Goal: Check status: Check status

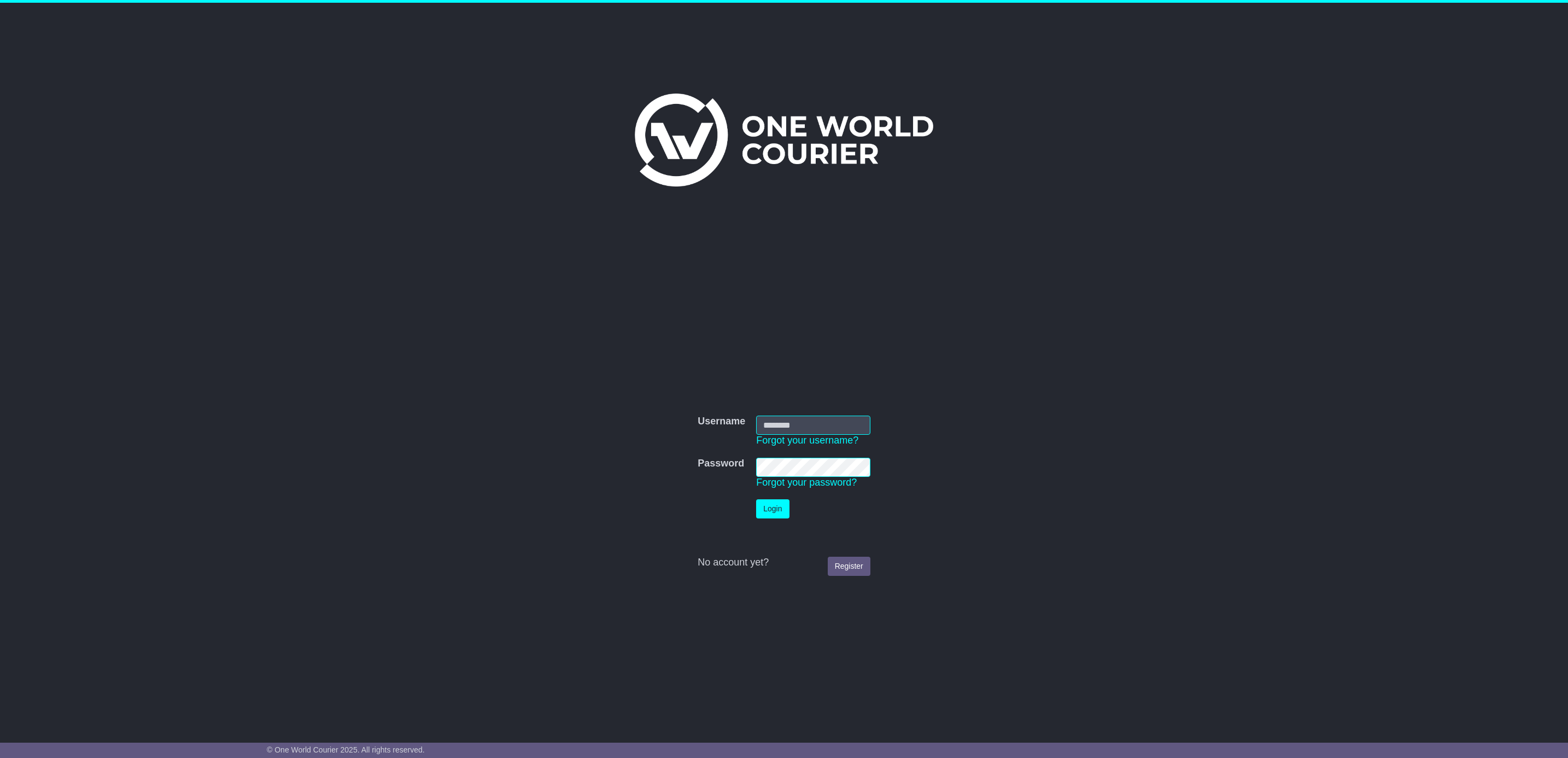
type input "**********"
drag, startPoint x: 0, startPoint y: 0, endPoint x: 771, endPoint y: 509, distance: 923.9
click at [769, 509] on button "Login" at bounding box center [772, 509] width 33 height 19
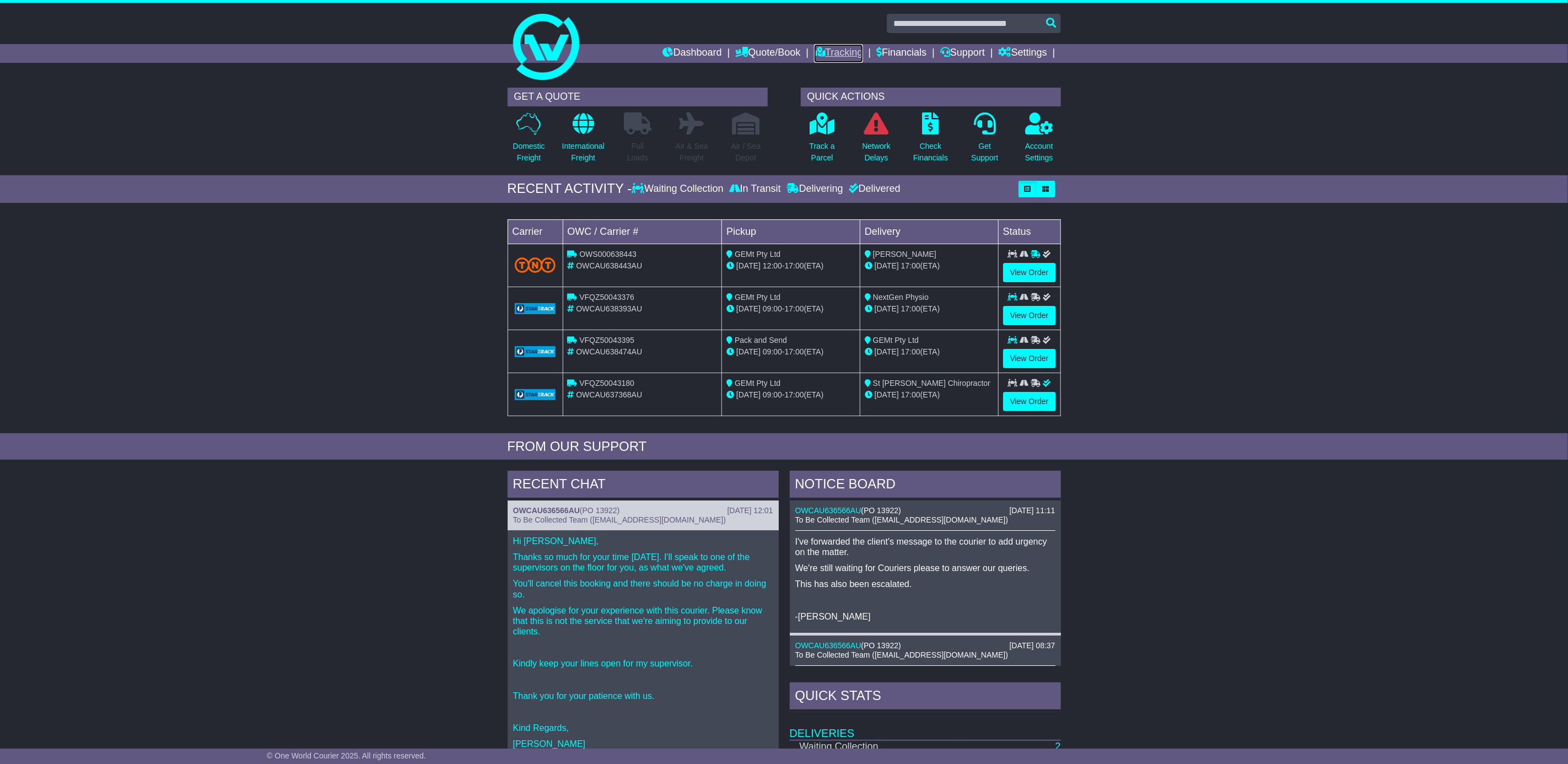
click at [840, 50] on link "Tracking" at bounding box center [838, 53] width 48 height 19
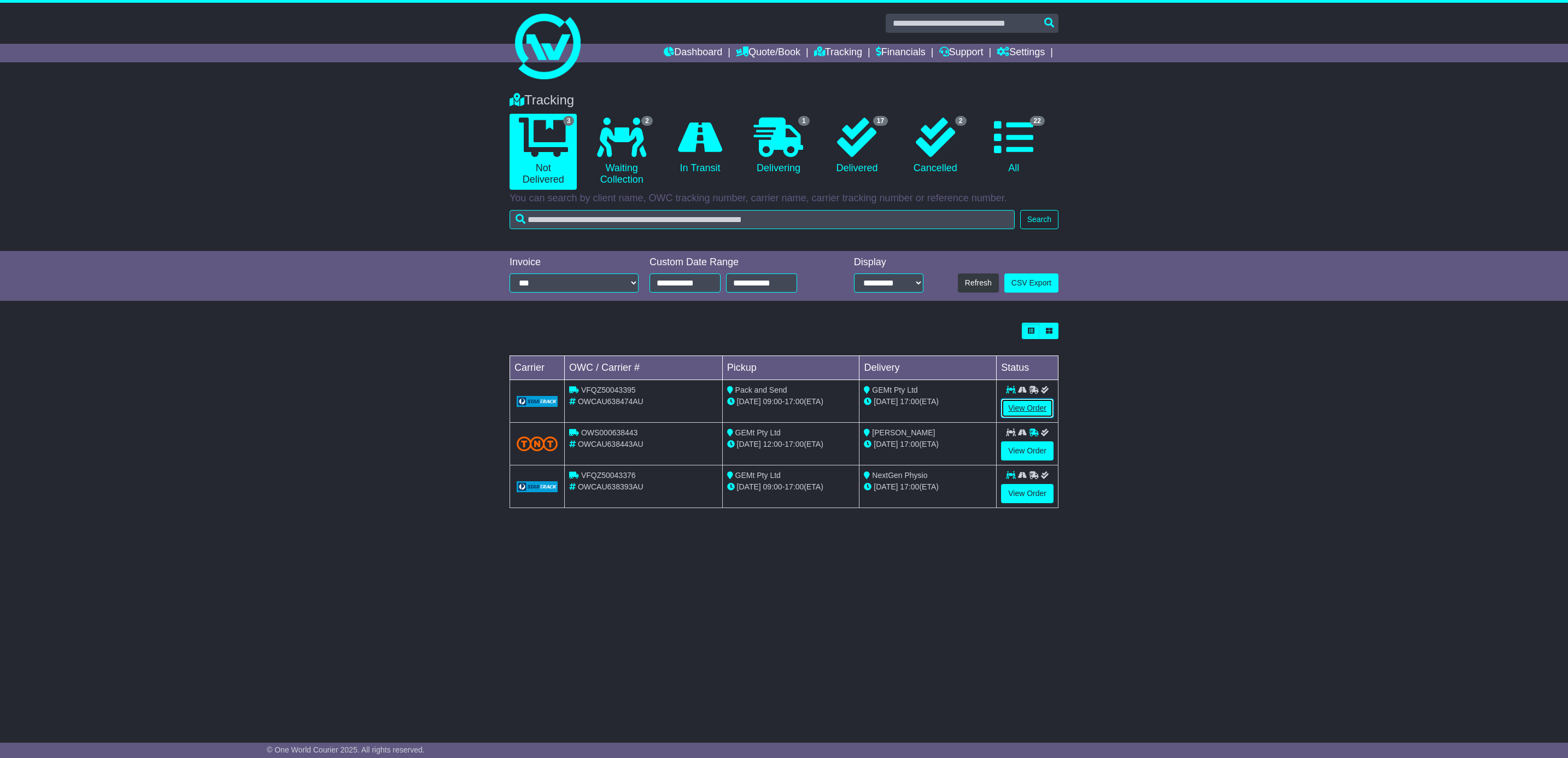
click at [1020, 409] on link "View Order" at bounding box center [1027, 408] width 52 height 19
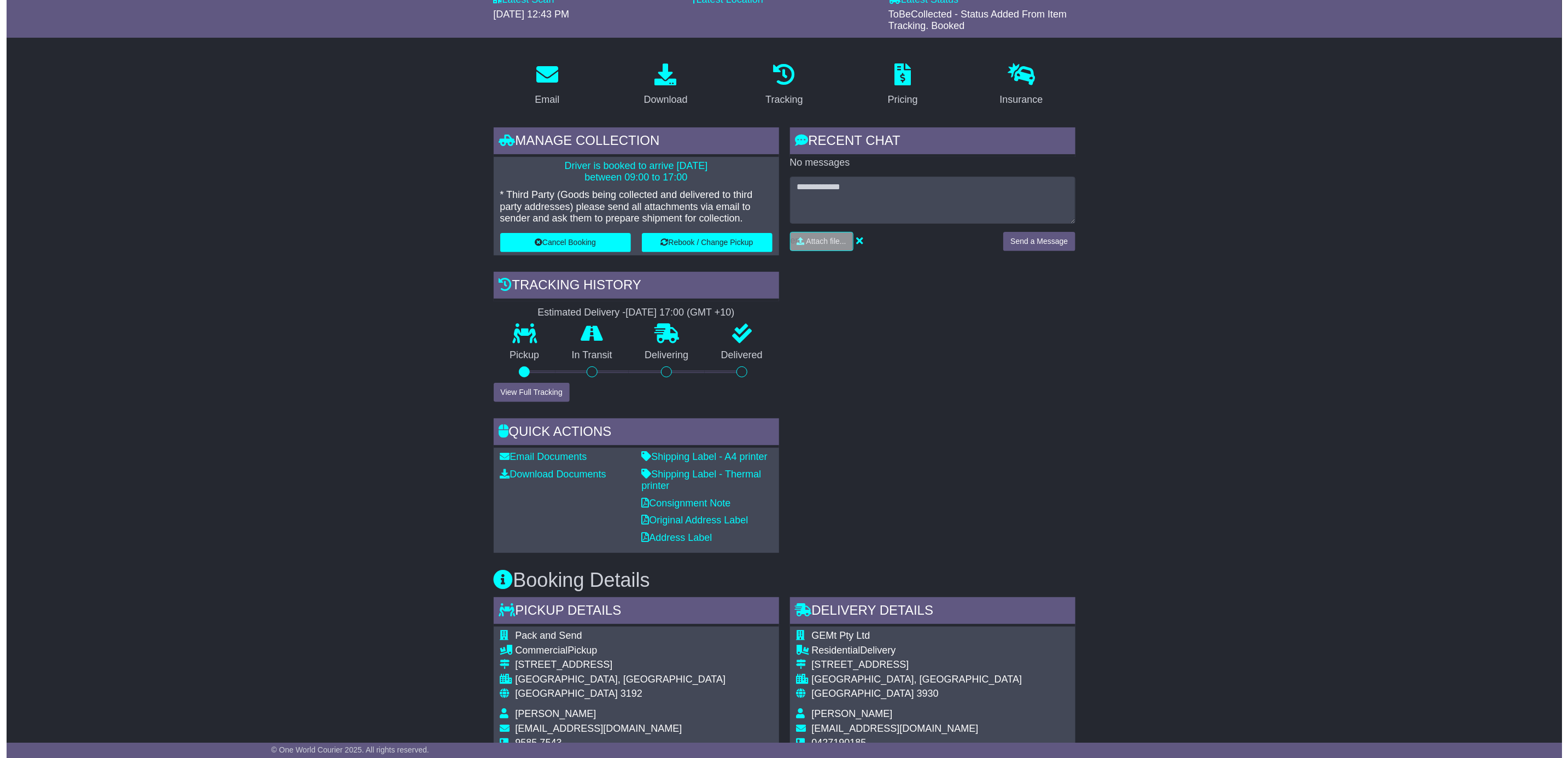
scroll to position [164, 0]
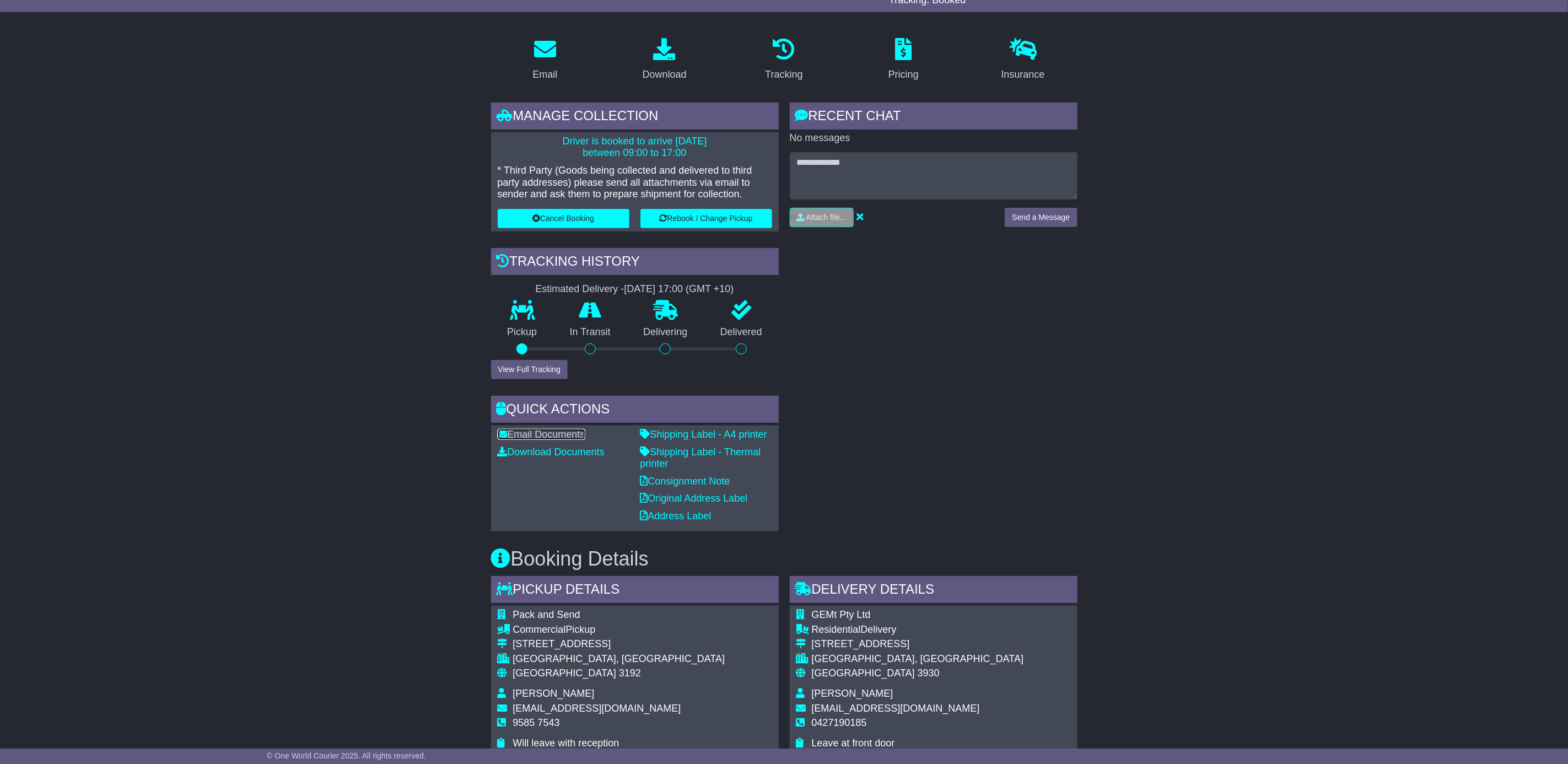
click at [520, 437] on link "Email Documents" at bounding box center [541, 434] width 87 height 11
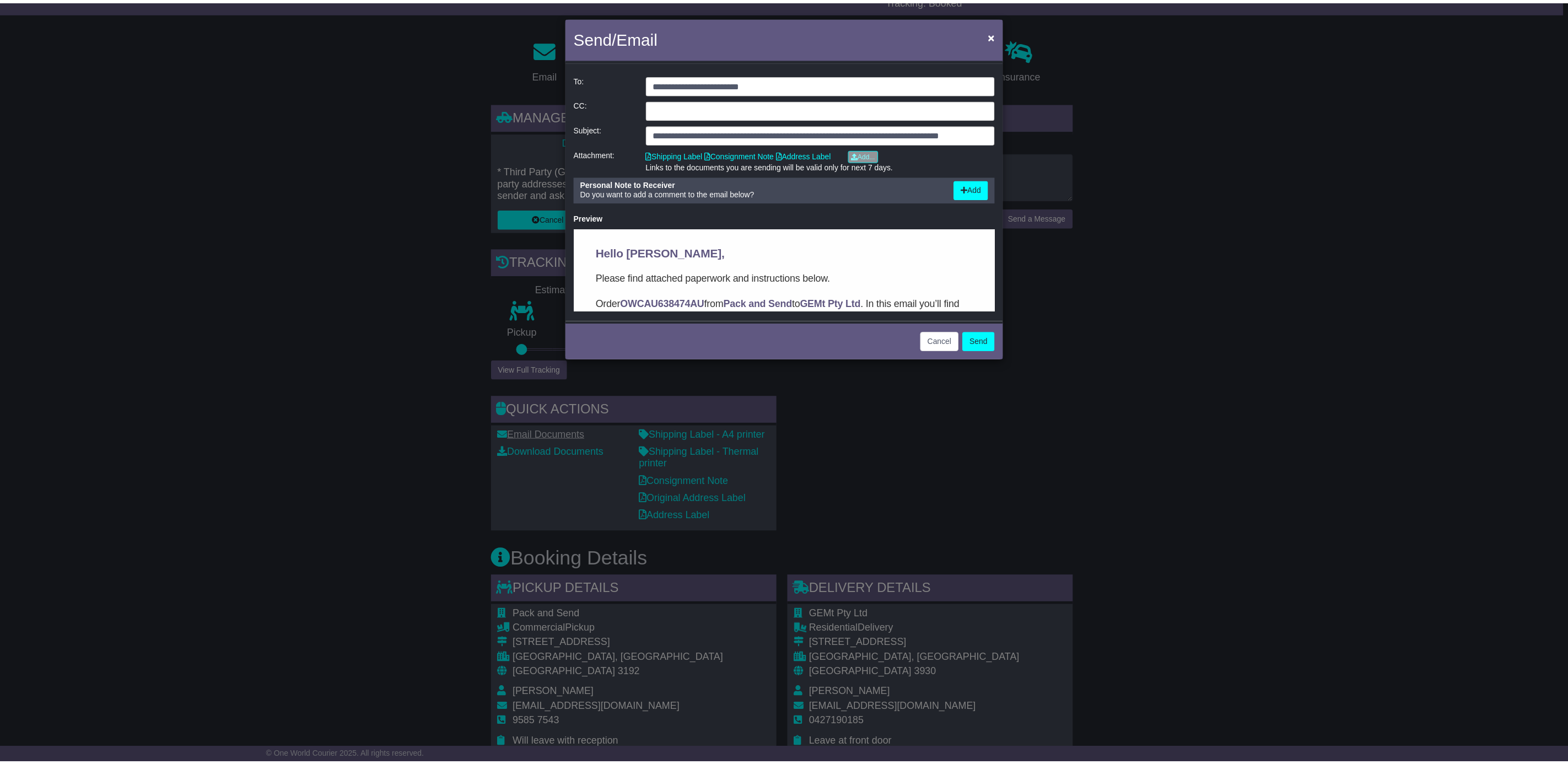
scroll to position [0, 0]
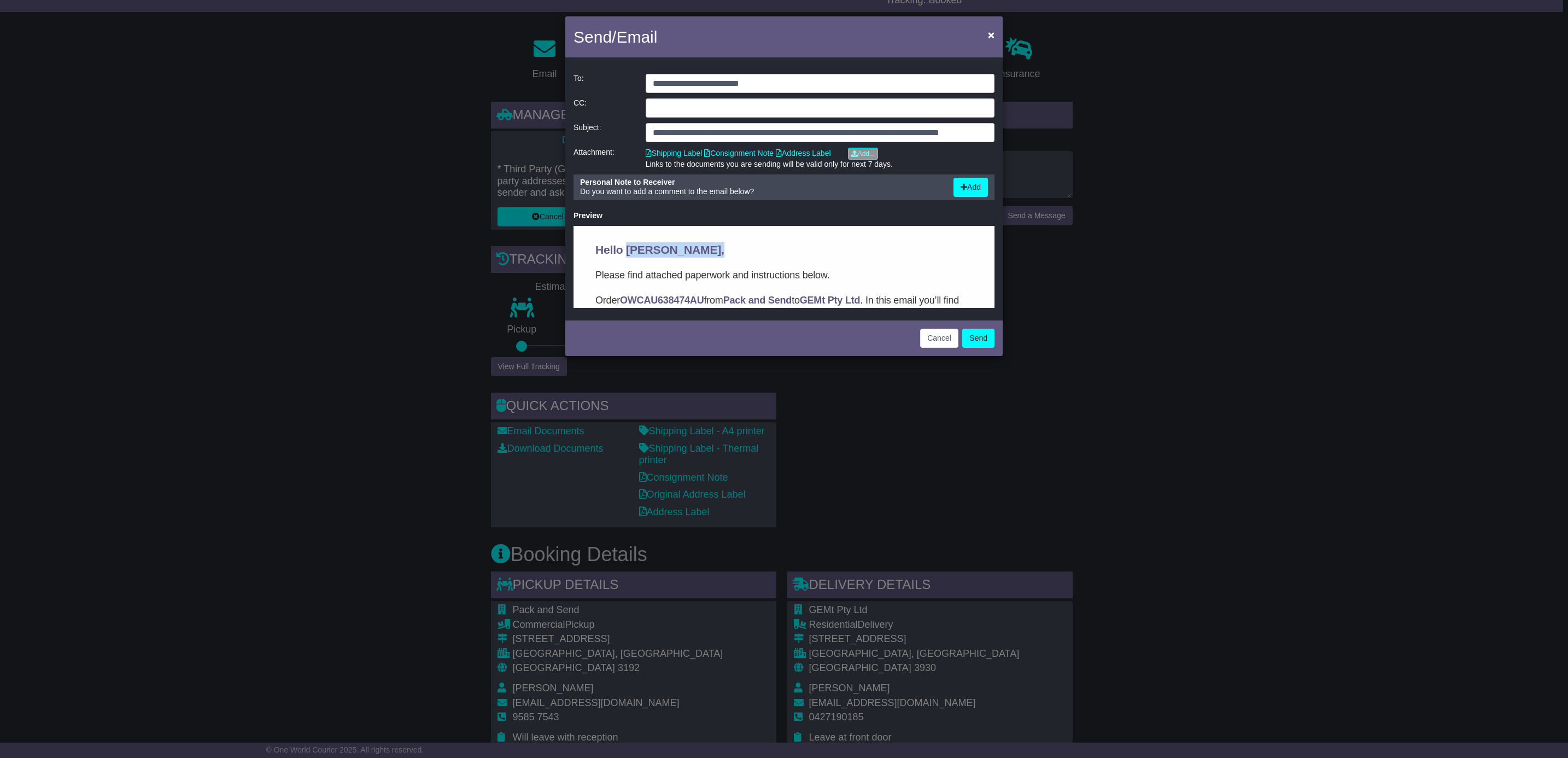
drag, startPoint x: 627, startPoint y: 249, endPoint x: 700, endPoint y: 251, distance: 73.0
click at [700, 251] on span "Hello Nitin Khadalia," at bounding box center [660, 249] width 129 height 13
click at [981, 337] on button "Send" at bounding box center [978, 338] width 33 height 19
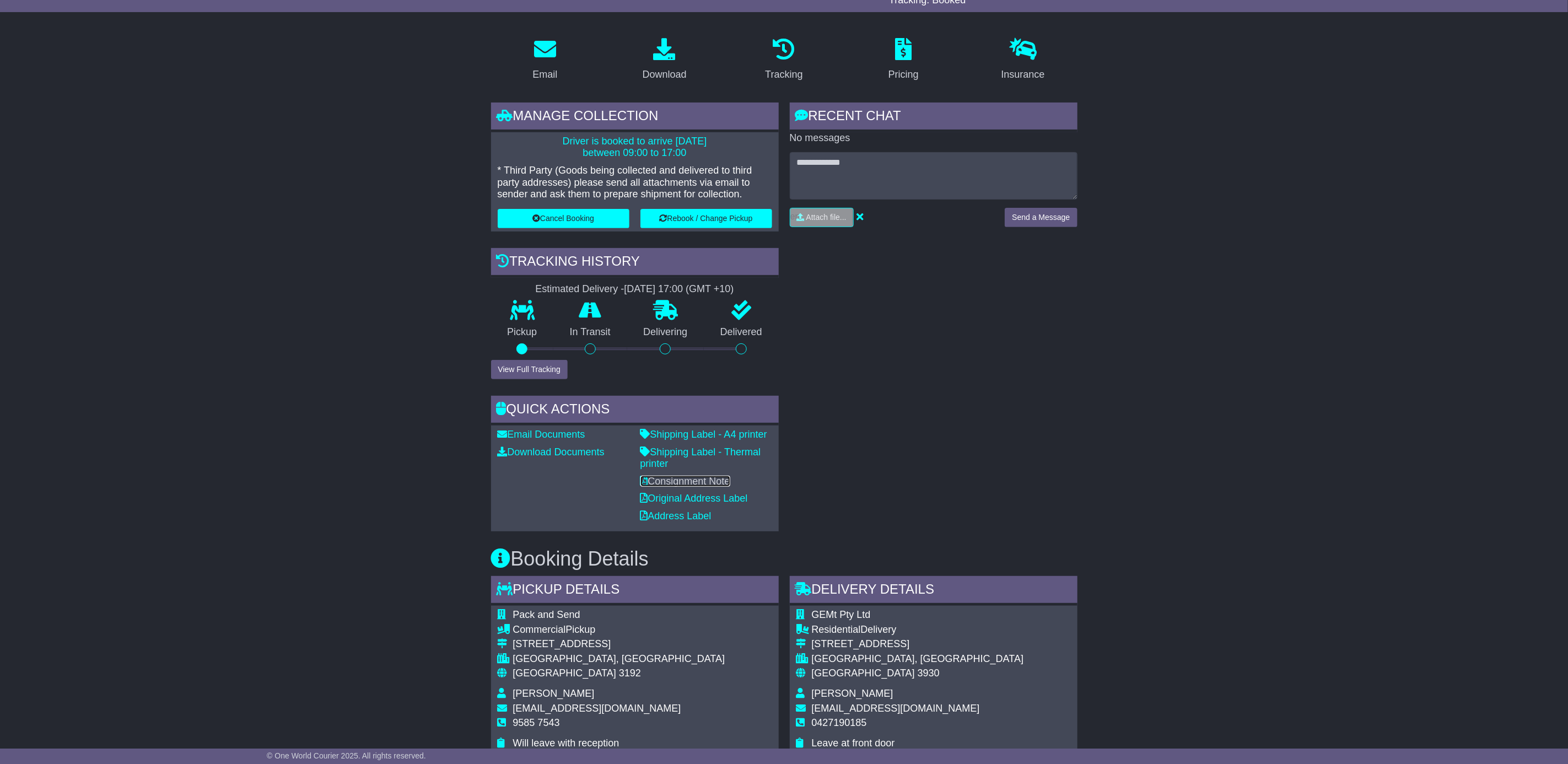
click at [688, 482] on link "Consignment Note" at bounding box center [685, 481] width 90 height 11
